Goal: Transaction & Acquisition: Purchase product/service

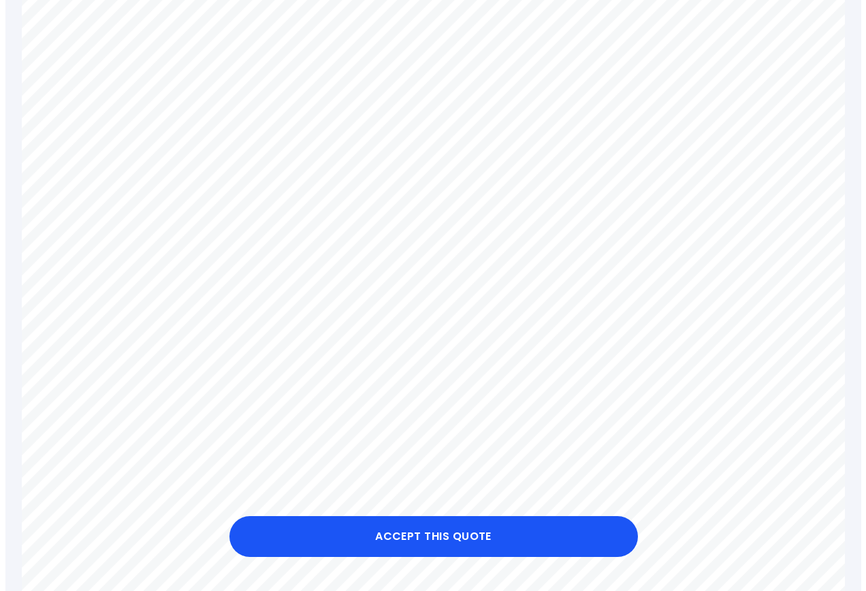
scroll to position [409, 0]
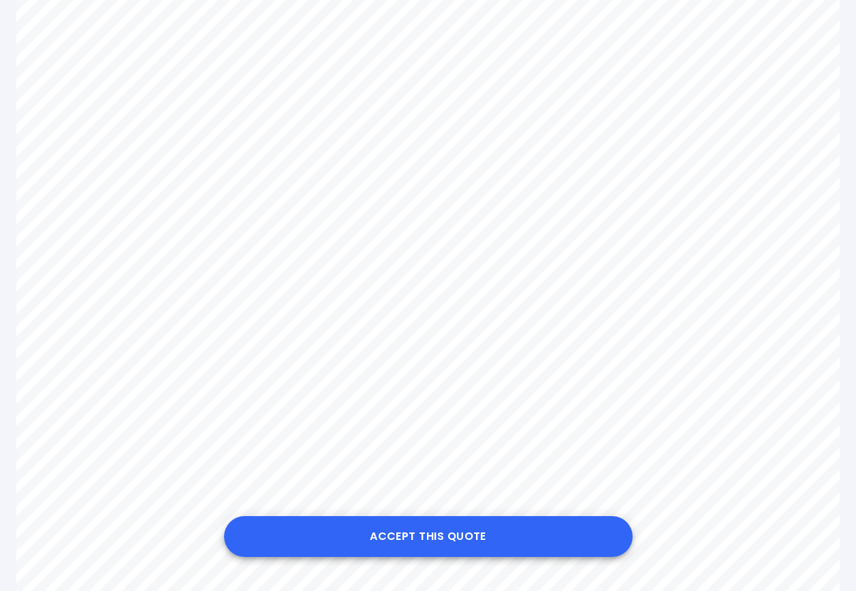
click at [436, 535] on button "Accept this Quote" at bounding box center [428, 536] width 409 height 41
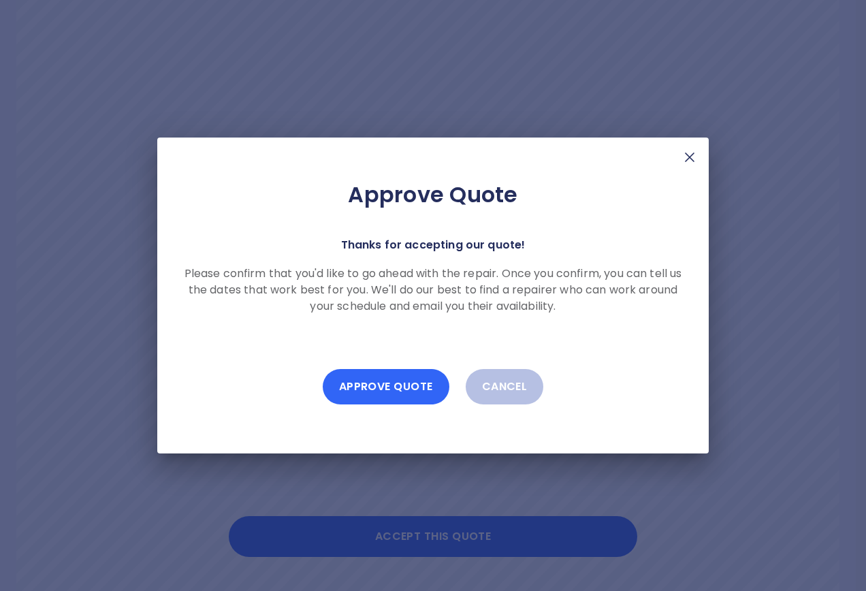
click at [383, 386] on button "Approve Quote" at bounding box center [386, 386] width 127 height 35
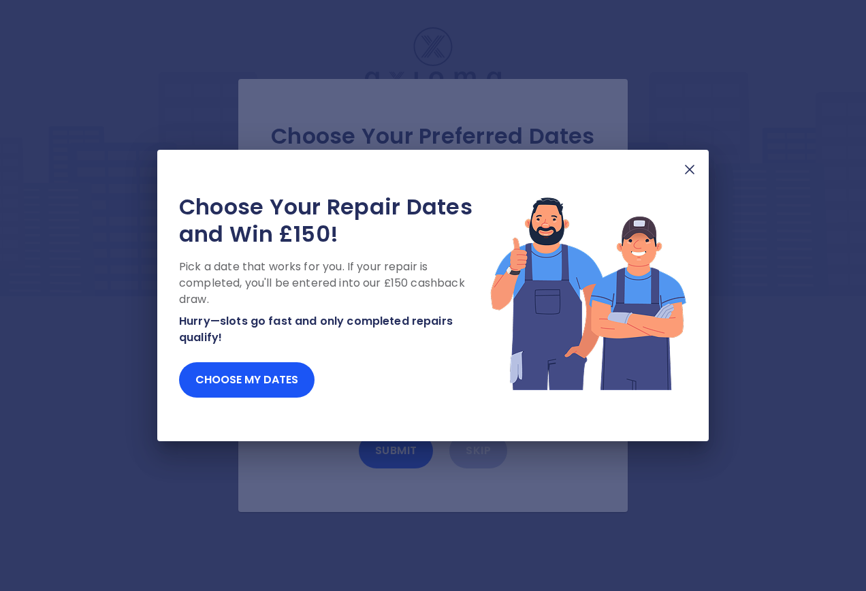
click at [692, 163] on img at bounding box center [690, 169] width 16 height 16
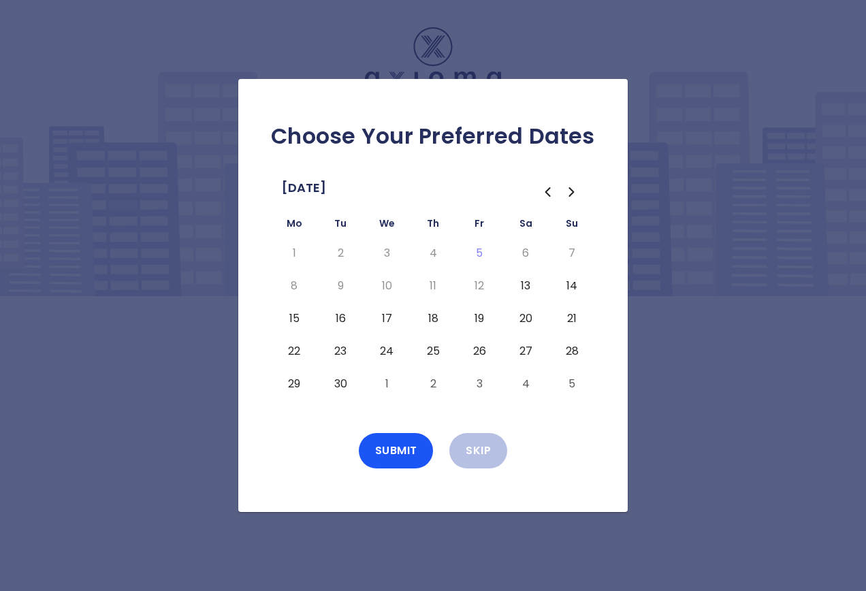
click at [433, 351] on button "25" at bounding box center [433, 351] width 25 height 22
click at [381, 451] on button "Submit" at bounding box center [396, 450] width 75 height 35
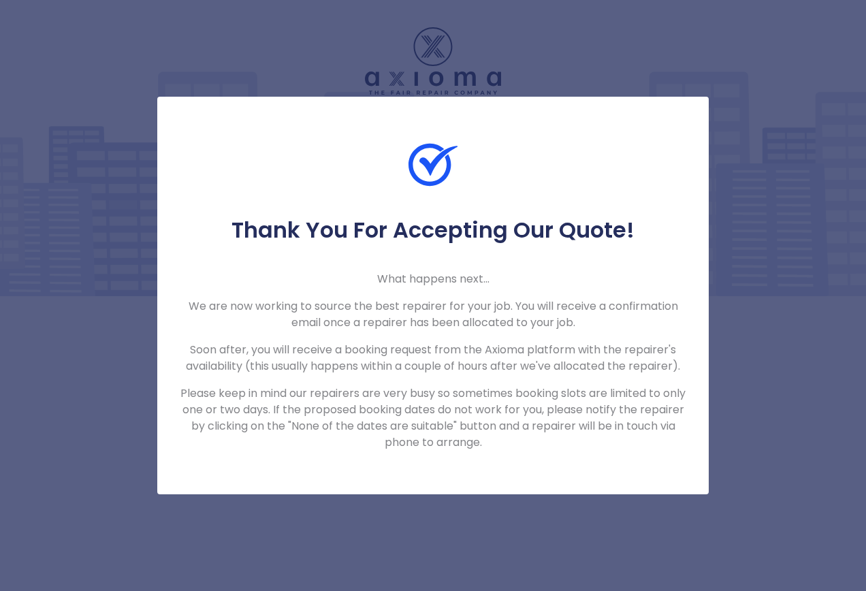
click at [754, 253] on div "Thank You For Accepting Our Quote! What happens next... We are now working to s…" at bounding box center [433, 295] width 866 height 591
